Goal: Transaction & Acquisition: Purchase product/service

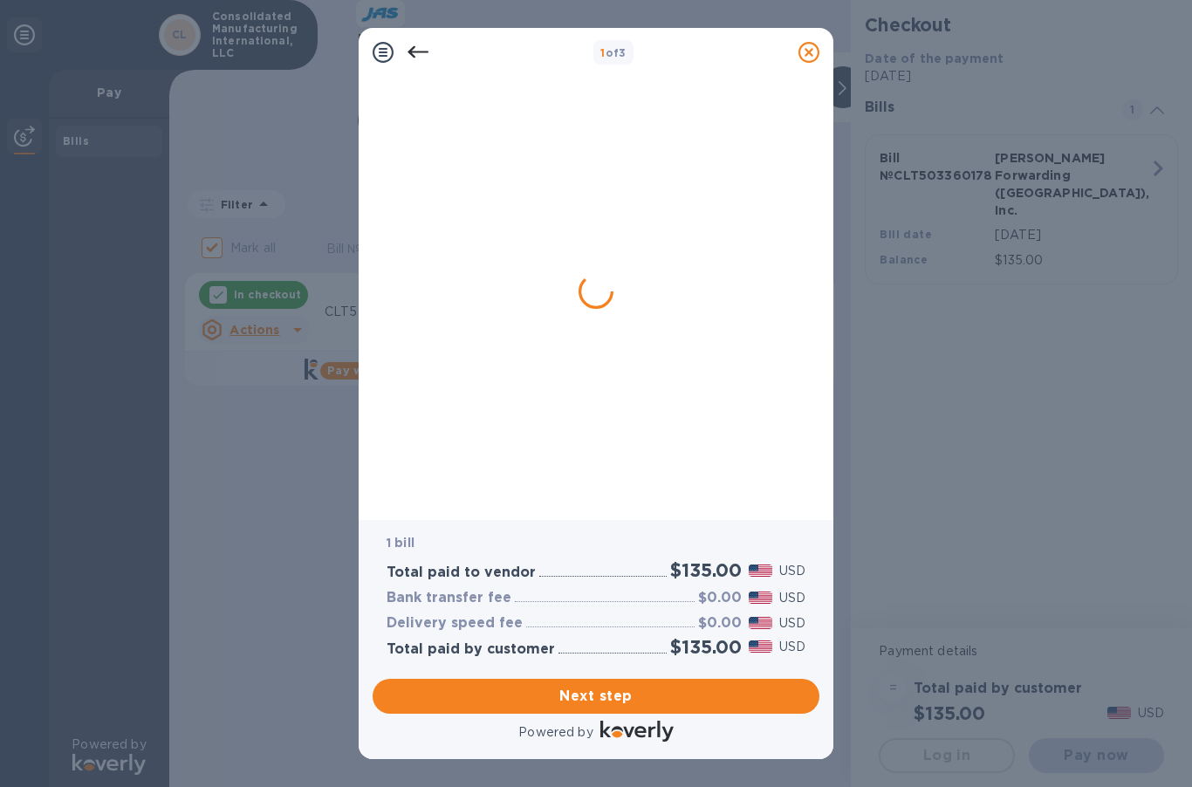
checkbox input "false"
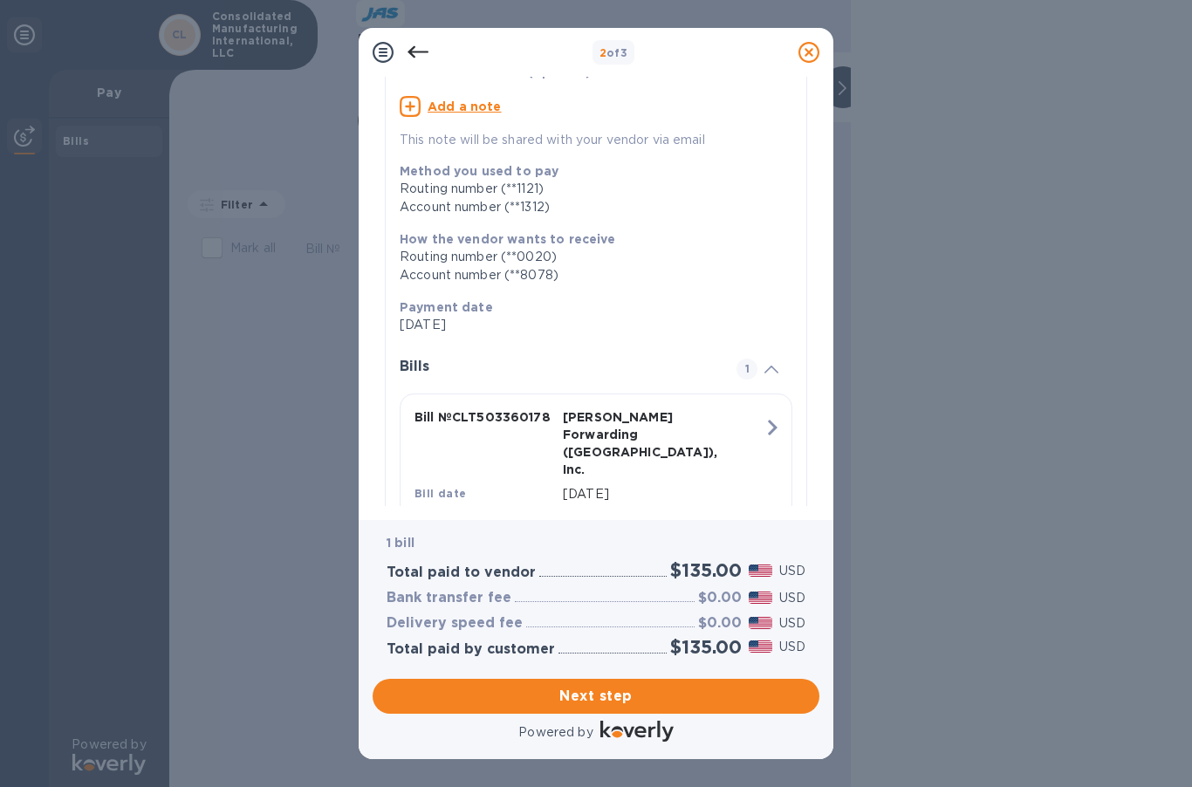
scroll to position [186, 0]
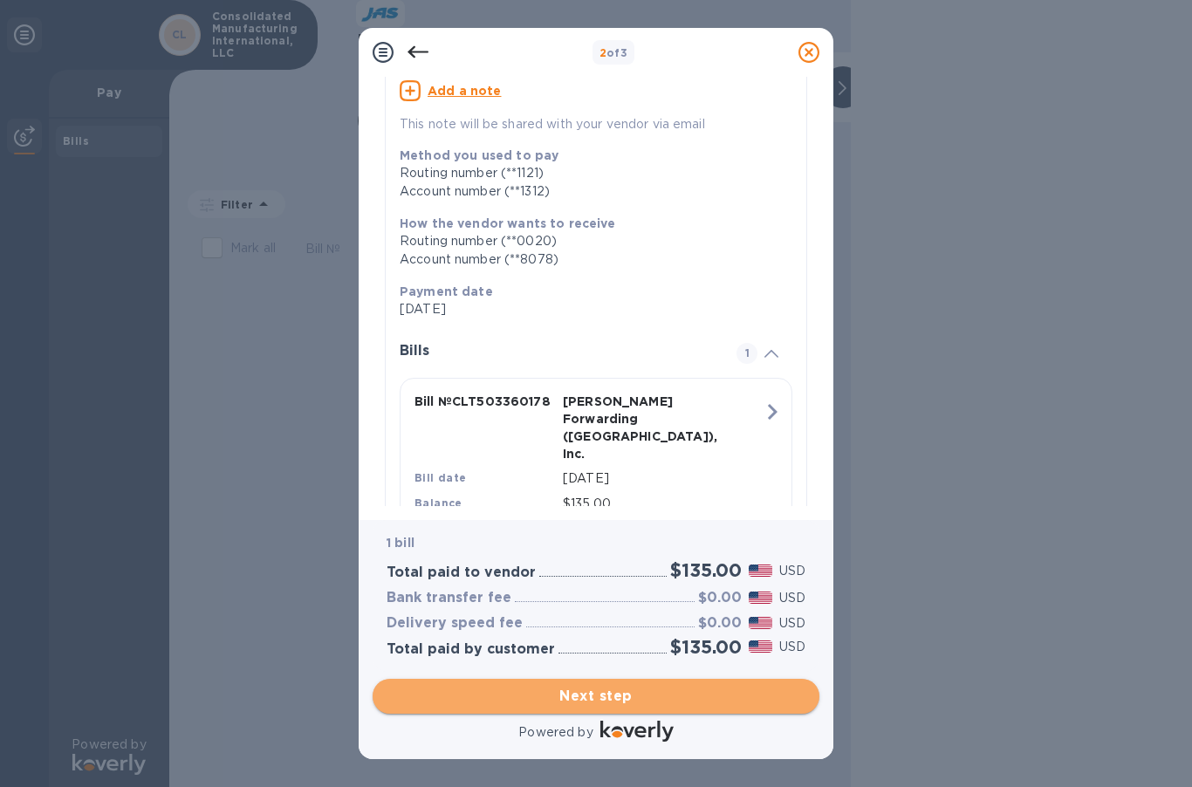
click at [676, 697] on span "Next step" at bounding box center [596, 696] width 419 height 21
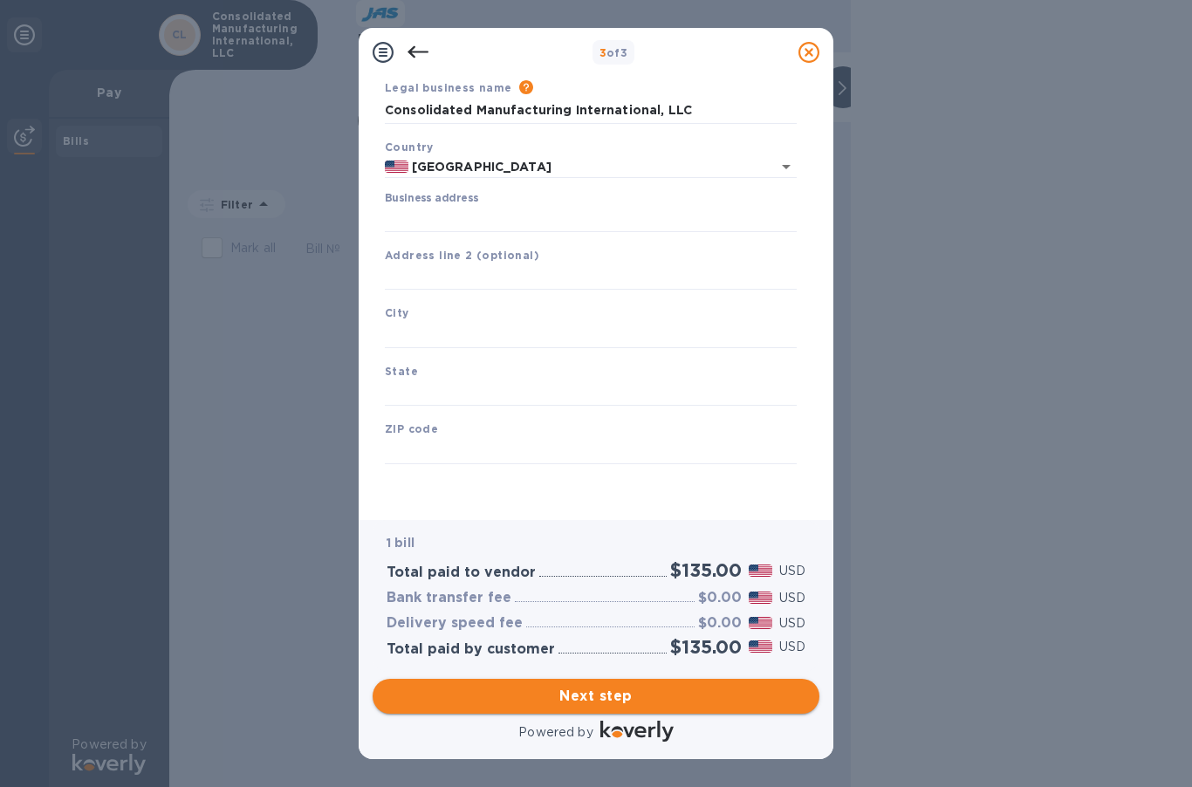
scroll to position [66, 0]
click at [488, 208] on input "Business address" at bounding box center [591, 219] width 412 height 26
type input "5816 Triangle Dr"
click at [499, 337] on input "text" at bounding box center [591, 335] width 412 height 26
type input "[GEOGRAPHIC_DATA]"
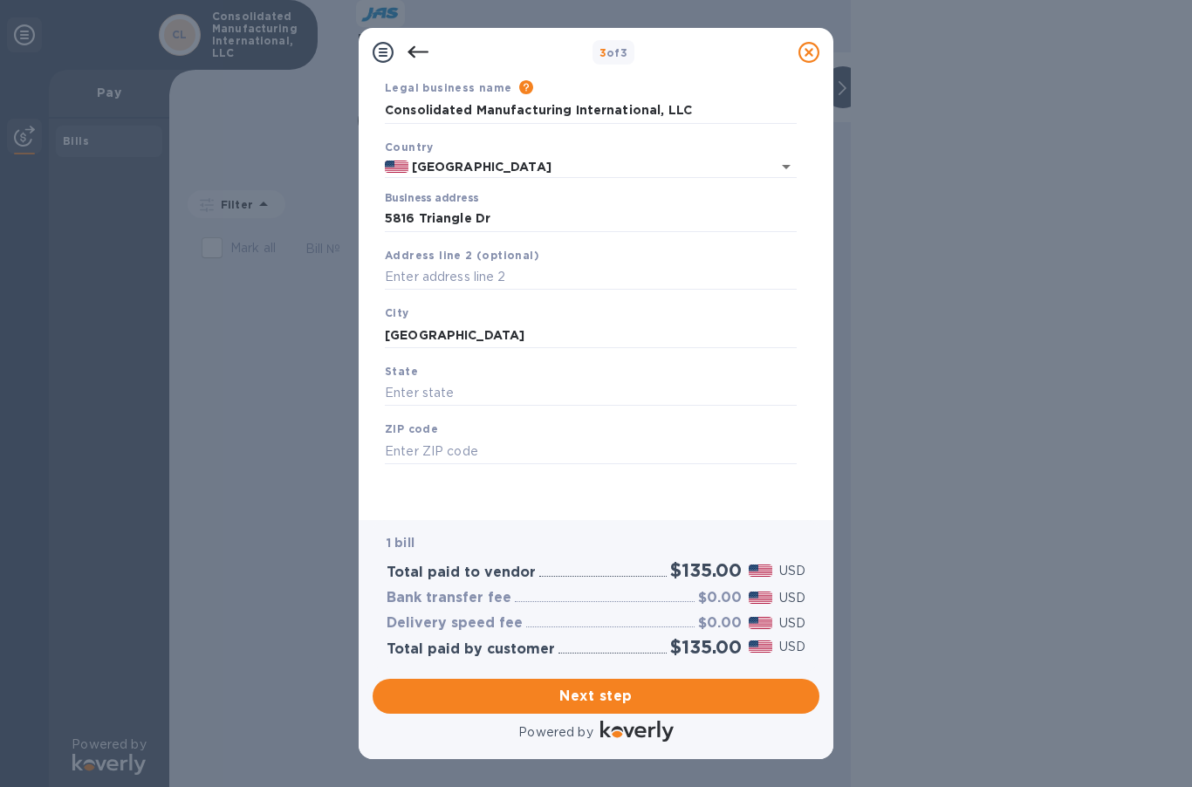
click at [525, 378] on div "State" at bounding box center [591, 384] width 426 height 58
click at [527, 398] on input "text" at bounding box center [591, 394] width 412 height 26
type input "NC"
type input "27617"
click at [685, 688] on span "Next step" at bounding box center [596, 696] width 419 height 21
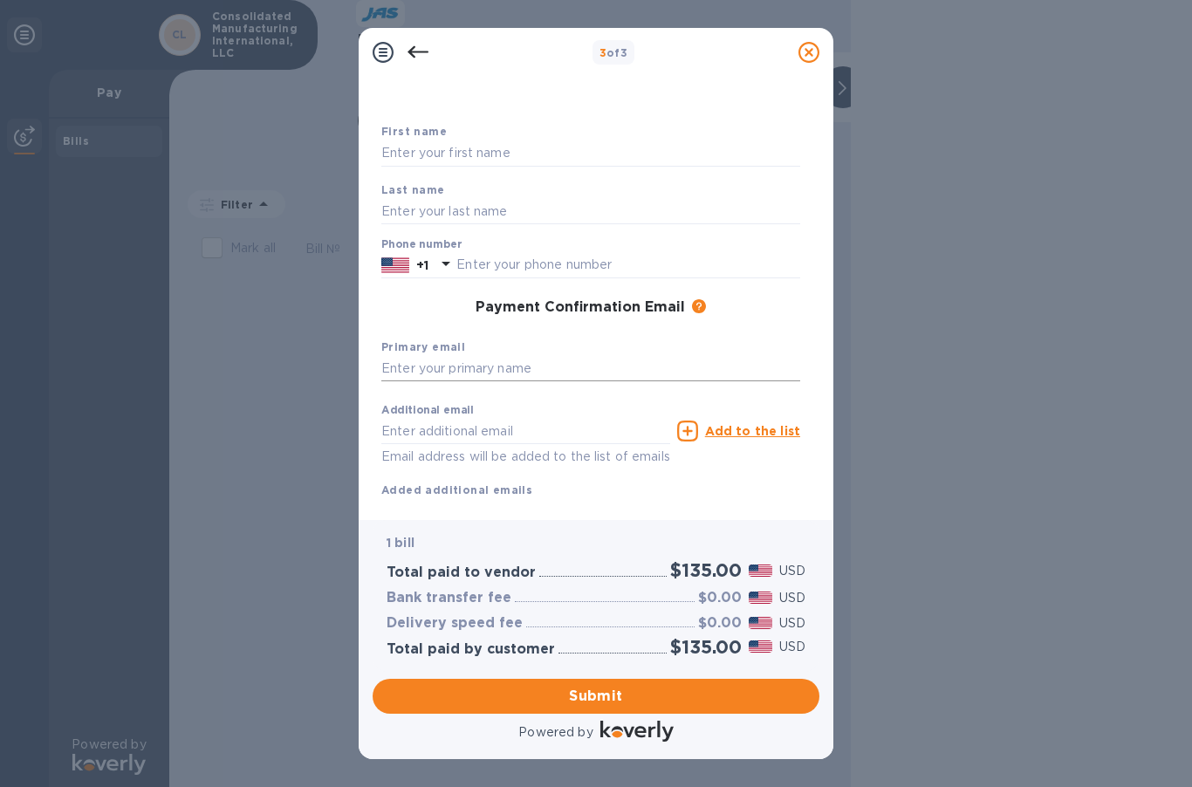
click at [474, 370] on input "text" at bounding box center [590, 369] width 419 height 26
click at [469, 142] on input "text" at bounding box center [590, 154] width 419 height 26
type input "CARA"
type input "OHIRA"
drag, startPoint x: 540, startPoint y: 271, endPoint x: 458, endPoint y: 271, distance: 82.1
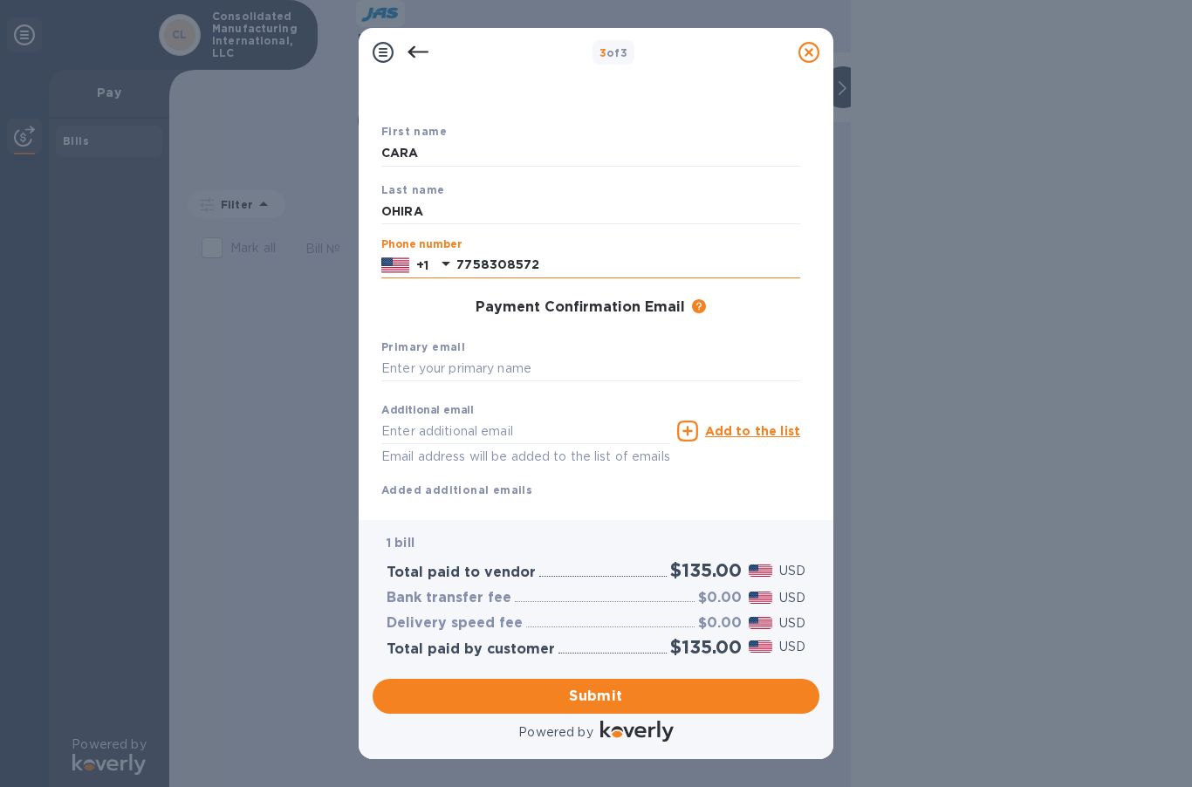
click at [458, 271] on input "7758308572" at bounding box center [629, 265] width 344 height 26
type input "9197813411"
click at [580, 372] on input "text" at bounding box center [590, 369] width 419 height 26
type input "[EMAIL_ADDRESS][DOMAIN_NAME]"
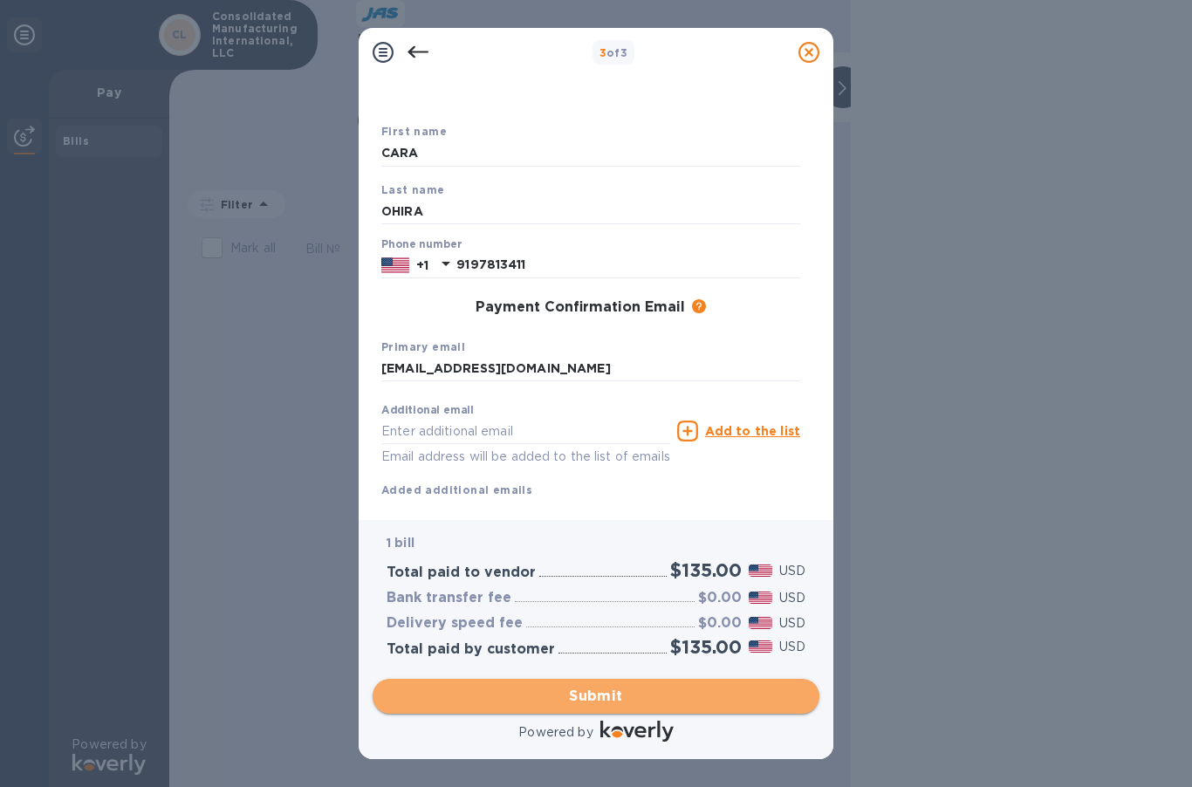
click at [656, 705] on span "Submit" at bounding box center [596, 696] width 419 height 21
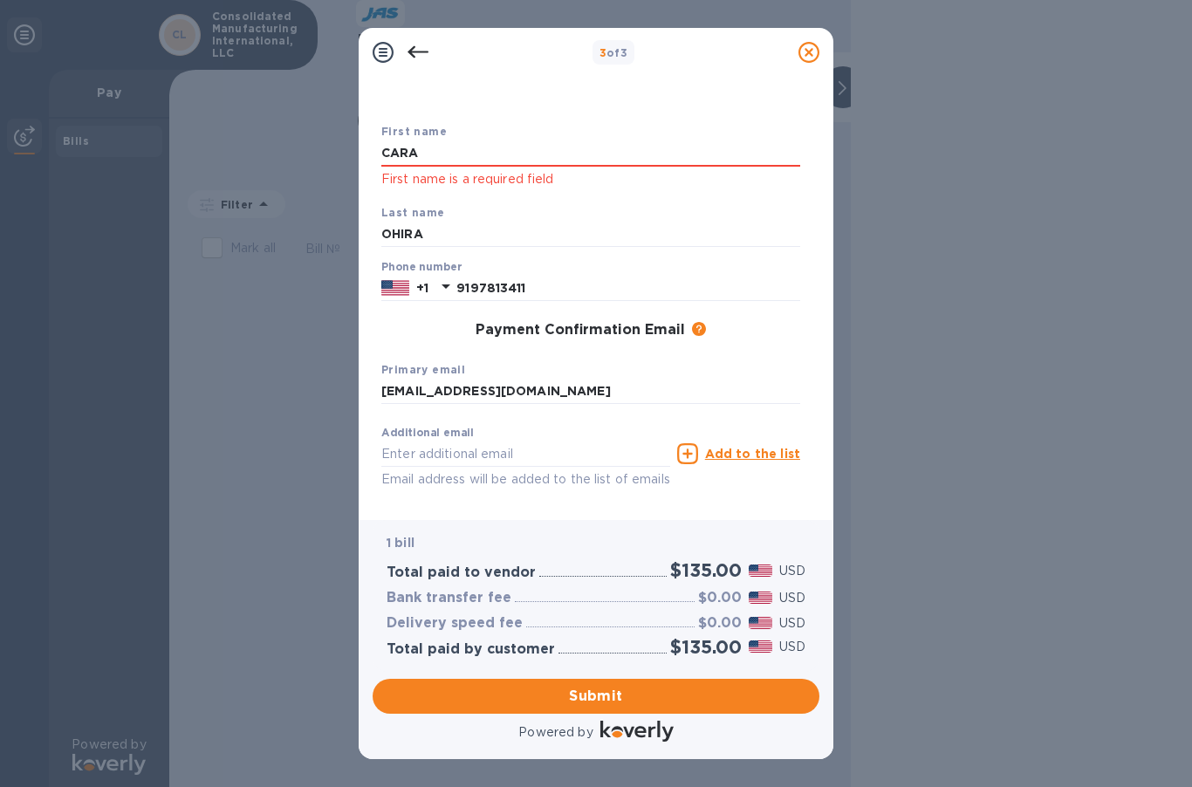
drag, startPoint x: 498, startPoint y: 149, endPoint x: 347, endPoint y: 143, distance: 150.3
click at [347, 143] on div "3 of 3 Payment Contact Information First name [PERSON_NAME] First name is a req…" at bounding box center [596, 393] width 1192 height 787
type input "Cara"
type input "Ohira"
click at [570, 284] on input "9197813411" at bounding box center [629, 288] width 344 height 26
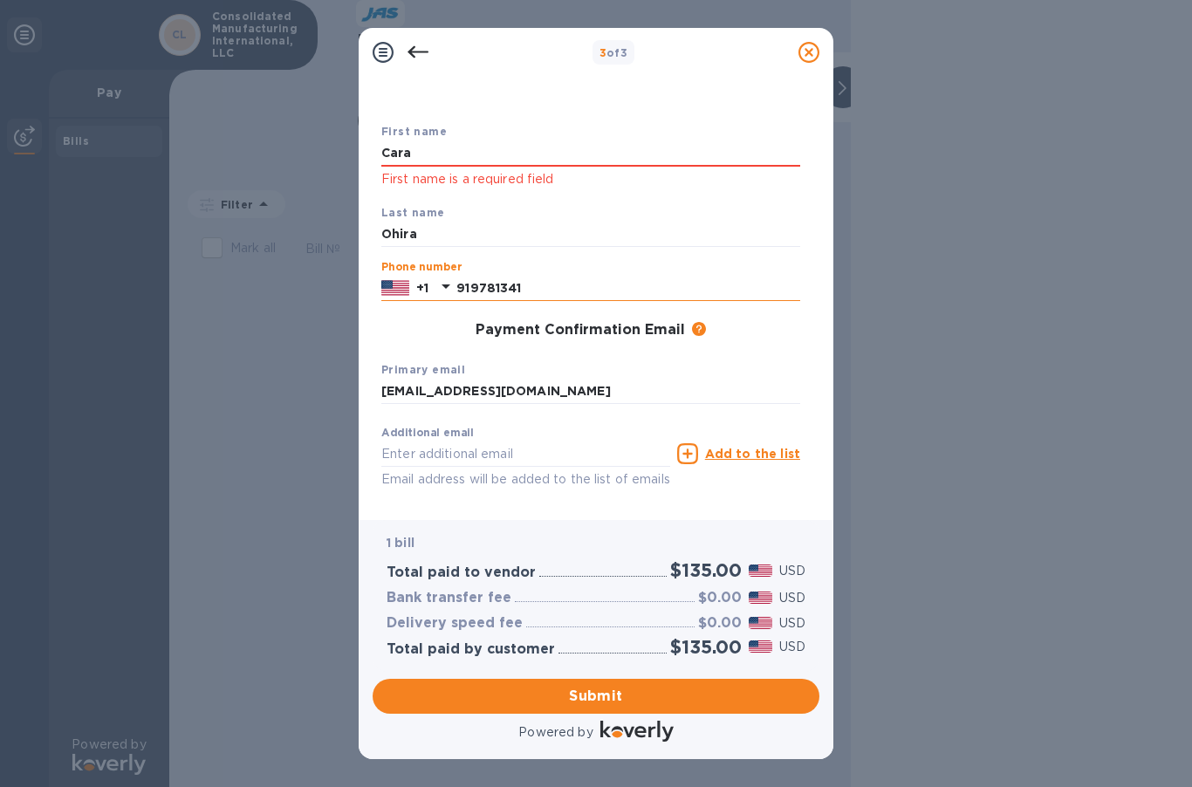
type input "9197813411"
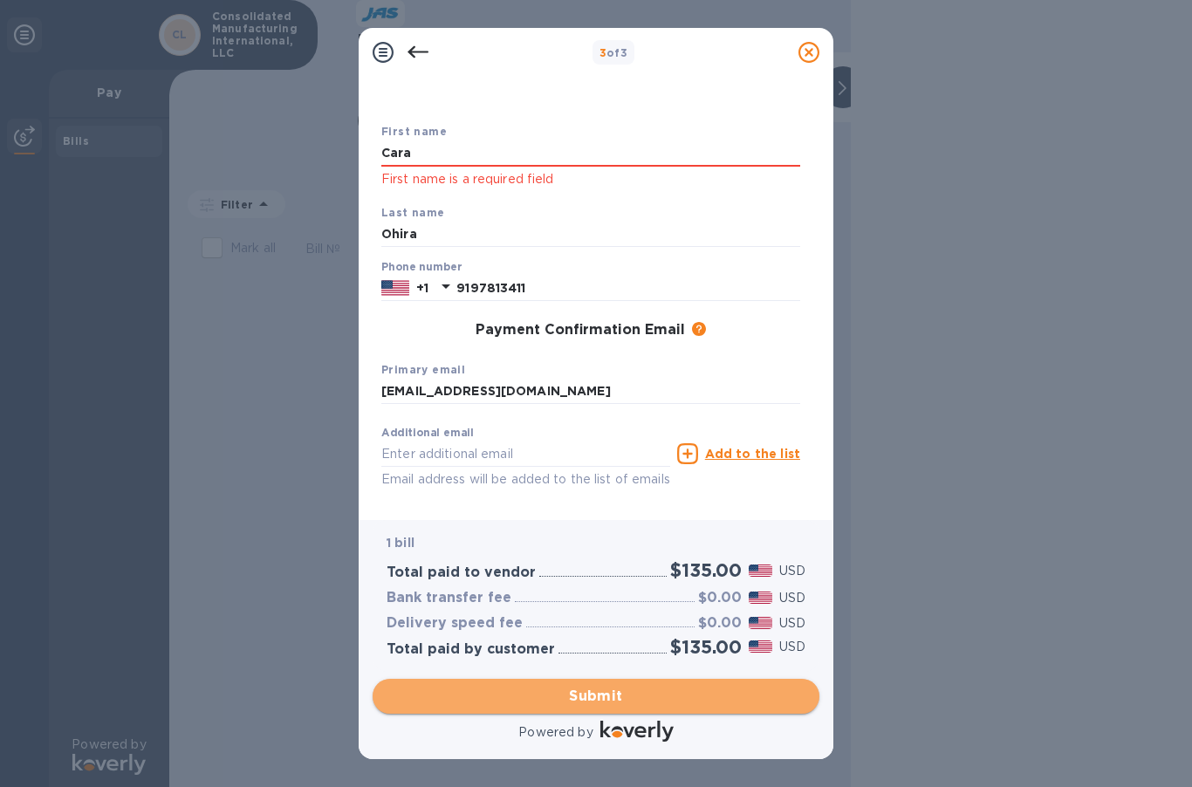
click at [582, 704] on span "Submit" at bounding box center [596, 696] width 419 height 21
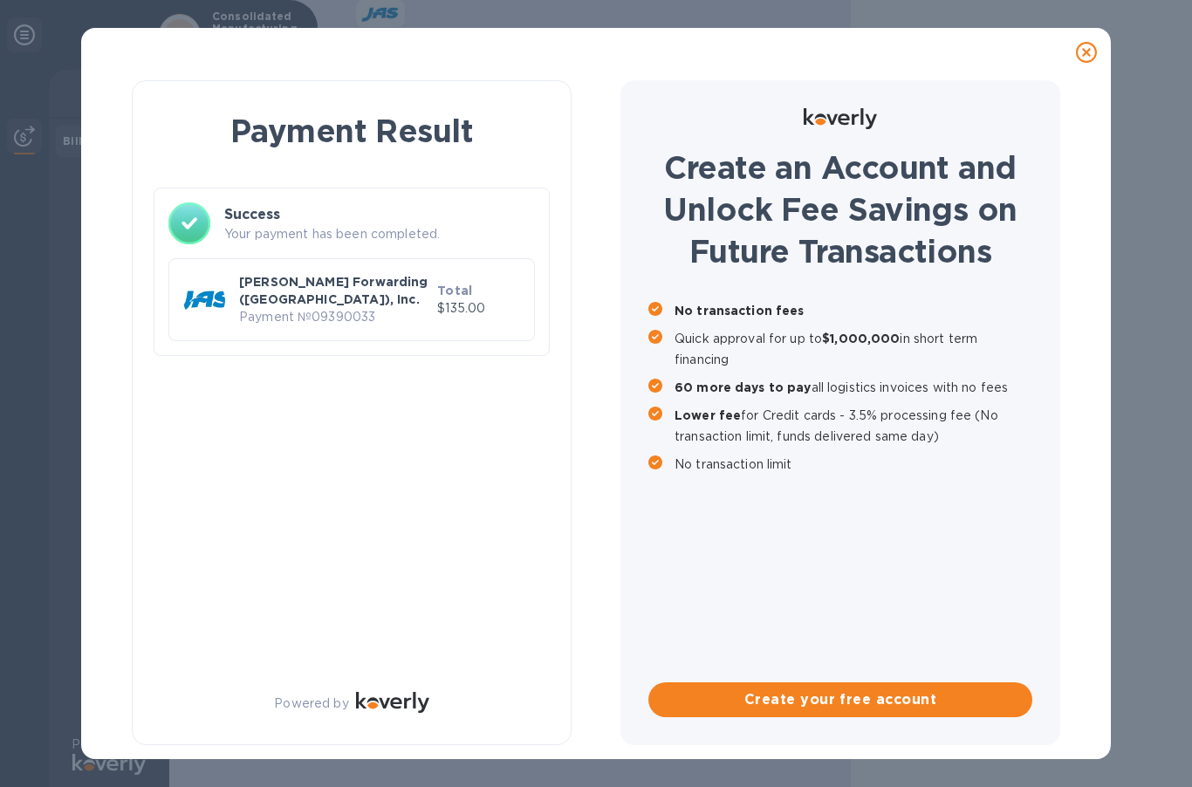
scroll to position [0, 0]
click at [548, 503] on div "Payment Result Success Your payment has been completed. [PERSON_NAME] Forwardin…" at bounding box center [352, 412] width 440 height 665
